Goal: Task Accomplishment & Management: Manage account settings

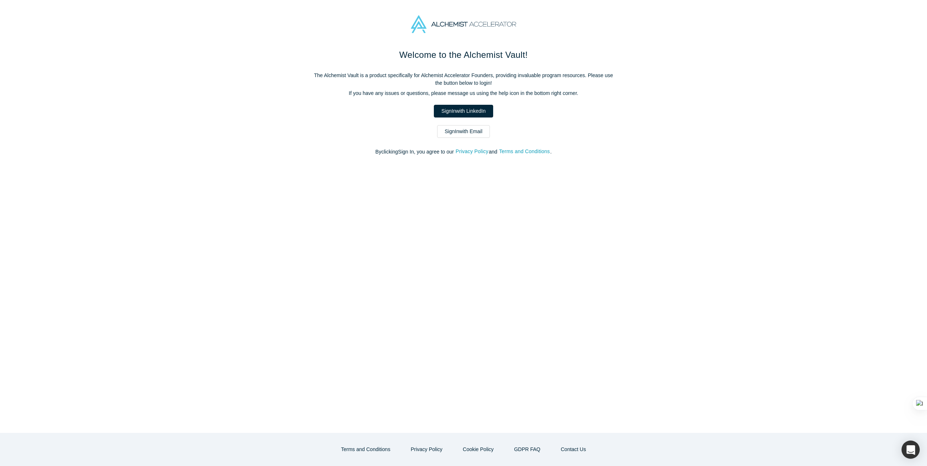
click at [460, 130] on link "Sign In with Email" at bounding box center [463, 131] width 53 height 13
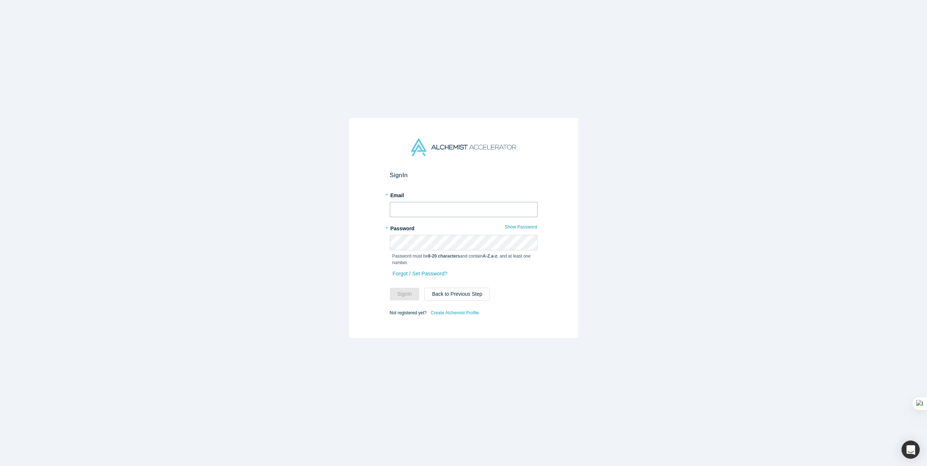
click at [404, 212] on input "text" at bounding box center [464, 209] width 148 height 15
click at [455, 211] on input "text" at bounding box center [464, 209] width 148 height 15
click at [419, 210] on input "text" at bounding box center [464, 209] width 148 height 15
type input "[EMAIL_ADDRESS][DOMAIN_NAME]"
click at [407, 290] on button "Sign In" at bounding box center [405, 294] width 30 height 13
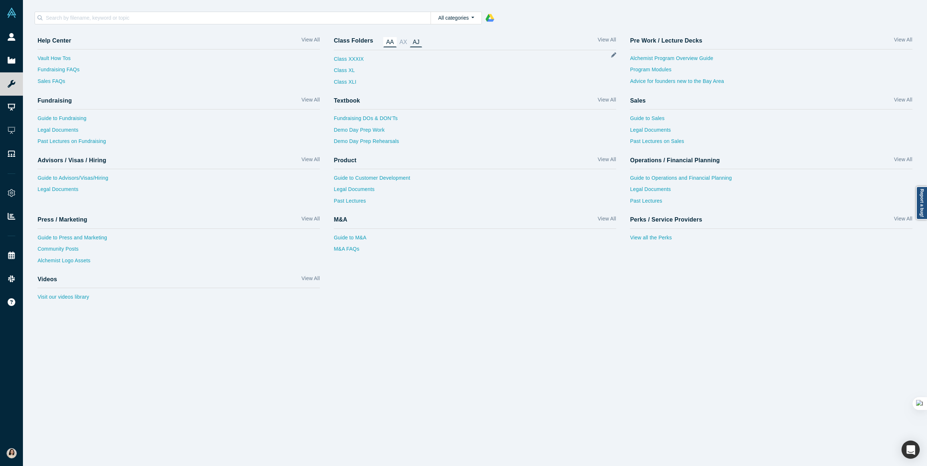
click at [419, 42] on link "AJ" at bounding box center [416, 42] width 12 height 10
click at [394, 41] on link "AA" at bounding box center [389, 42] width 13 height 10
click at [412, 41] on link "AJ" at bounding box center [416, 42] width 12 height 10
click at [616, 56] on icon at bounding box center [613, 54] width 5 height 5
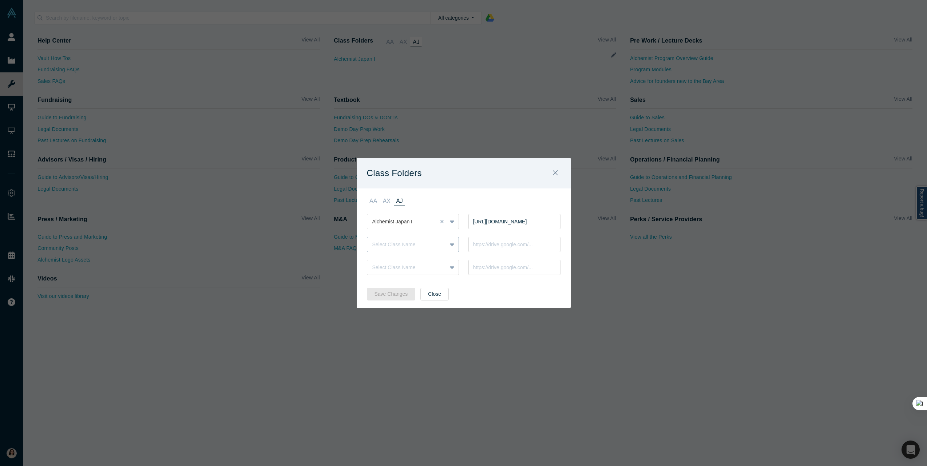
click at [404, 245] on div "Select Class Name" at bounding box center [406, 245] width 69 height 8
click at [399, 261] on div "Alchemist Japan II" at bounding box center [413, 262] width 92 height 13
click at [490, 248] on input "text" at bounding box center [515, 244] width 92 height 15
click at [513, 220] on input "[URL][DOMAIN_NAME]" at bounding box center [515, 221] width 92 height 15
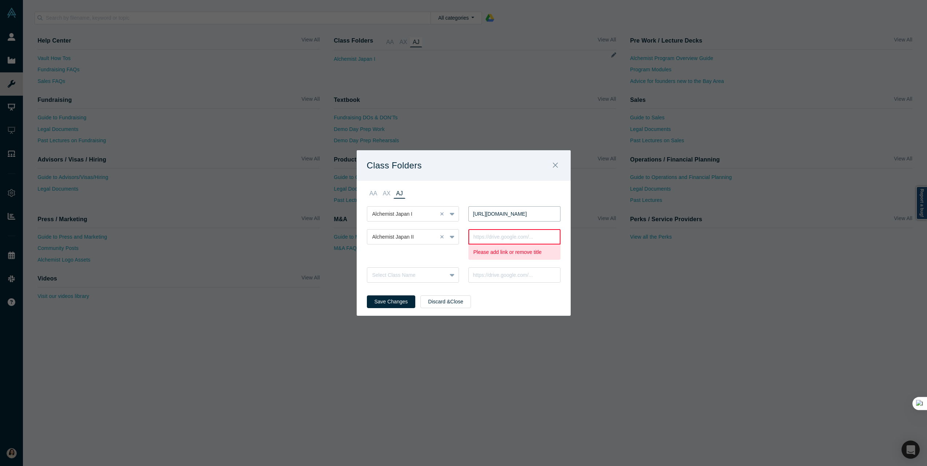
click at [513, 220] on input "[URL][DOMAIN_NAME]" at bounding box center [515, 213] width 92 height 15
click at [518, 216] on input "[URL][DOMAIN_NAME]" at bounding box center [515, 213] width 92 height 15
click at [509, 215] on input "[URL][DOMAIN_NAME]" at bounding box center [515, 213] width 92 height 15
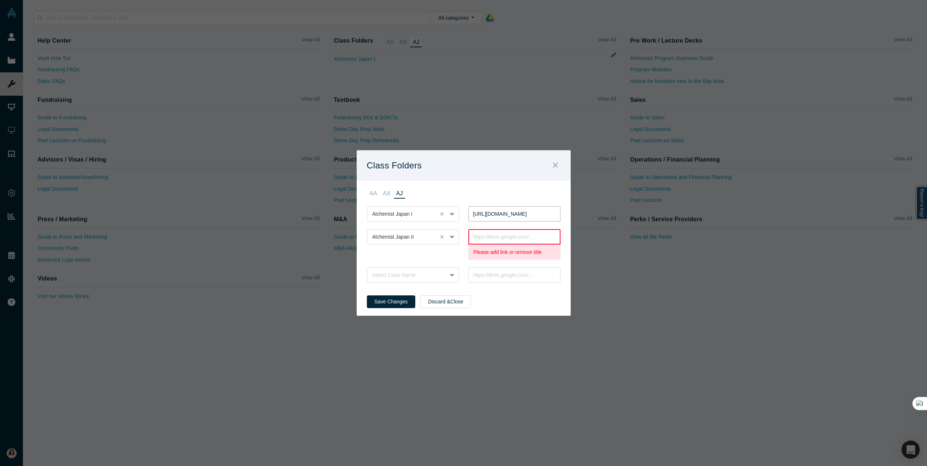
drag, startPoint x: 535, startPoint y: 209, endPoint x: 537, endPoint y: 217, distance: 7.5
click at [535, 209] on input "[URL][DOMAIN_NAME]" at bounding box center [515, 213] width 92 height 15
drag, startPoint x: 537, startPoint y: 216, endPoint x: 623, endPoint y: 216, distance: 86.6
click at [651, 217] on div "Class Folders AA AX AJ Alchemist Japan I [URL][DOMAIN_NAME] Select Class Name S…" at bounding box center [463, 233] width 927 height 466
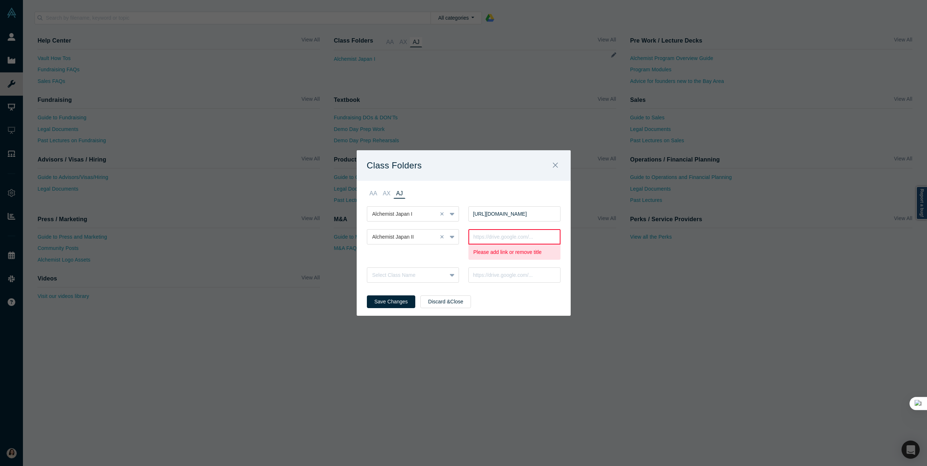
click at [525, 237] on input "text" at bounding box center [515, 236] width 92 height 15
paste input "[URL][DOMAIN_NAME]"
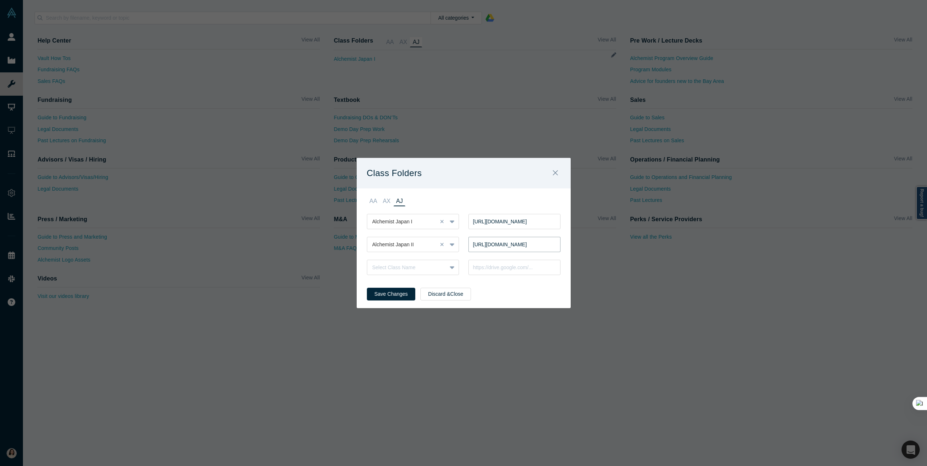
click at [537, 241] on input "[URL][DOMAIN_NAME]" at bounding box center [515, 244] width 92 height 15
drag, startPoint x: 525, startPoint y: 245, endPoint x: 604, endPoint y: 246, distance: 78.6
click at [604, 246] on div "Class Folders AA AX AJ Alchemist Japan I [URL][DOMAIN_NAME] Select Class Name S…" at bounding box center [463, 233] width 927 height 466
click at [512, 248] on input "[URL][DOMAIN_NAME]" at bounding box center [515, 244] width 92 height 15
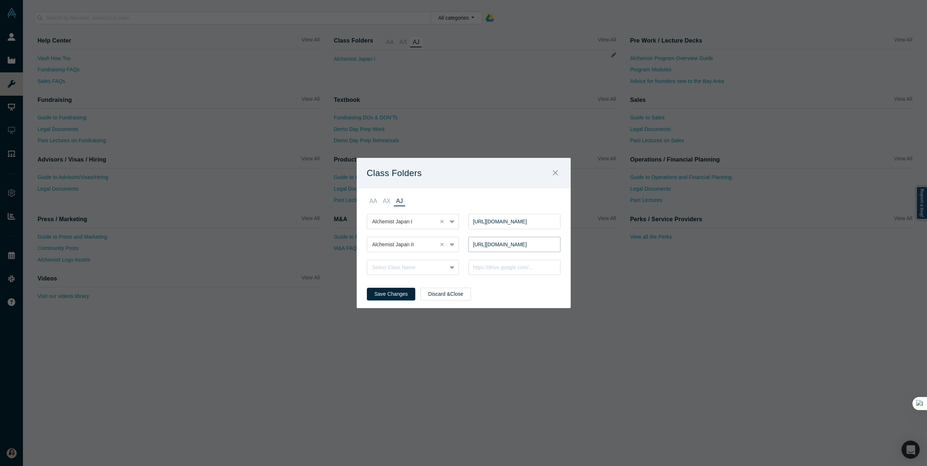
click at [512, 248] on input "[URL][DOMAIN_NAME]" at bounding box center [515, 244] width 92 height 15
paste input "?usp=drive_link"
type input "[URL][DOMAIN_NAME]"
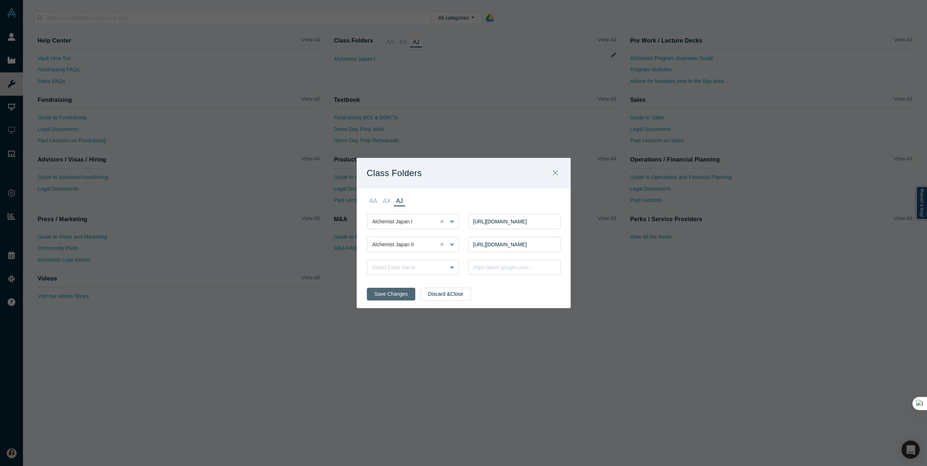
scroll to position [0, 0]
click at [387, 297] on button "Save Changes" at bounding box center [391, 294] width 49 height 13
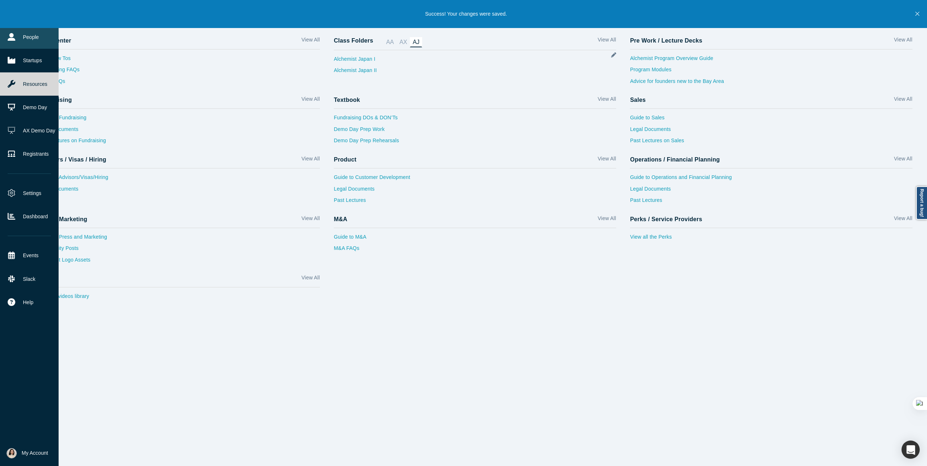
click at [35, 38] on link "People" at bounding box center [29, 36] width 59 height 23
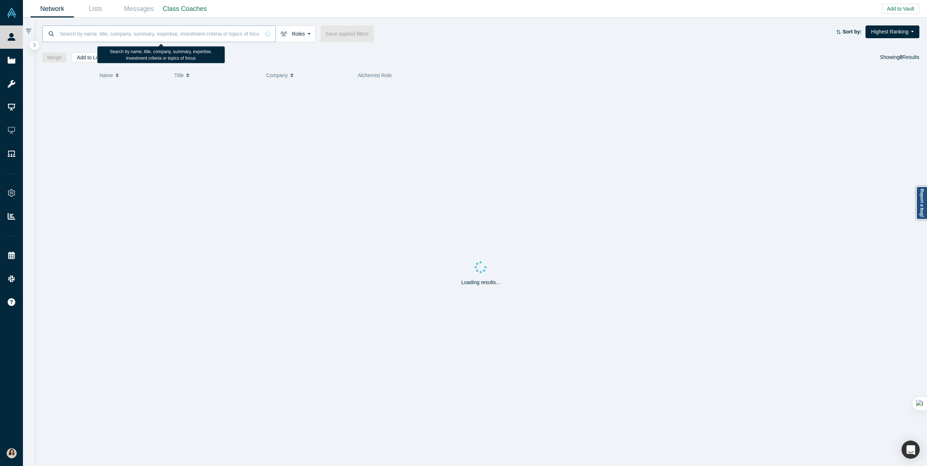
click at [131, 35] on input at bounding box center [159, 33] width 201 height 17
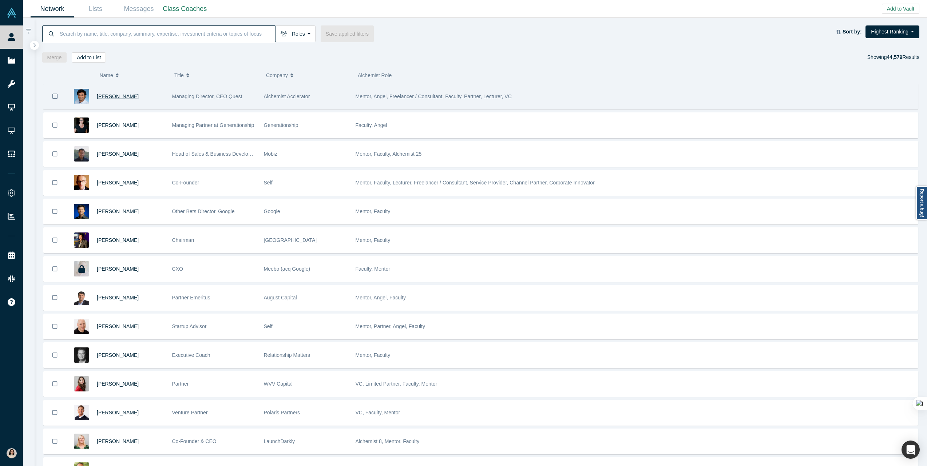
click at [119, 96] on span "[PERSON_NAME]" at bounding box center [118, 97] width 42 height 6
